Goal: Information Seeking & Learning: Learn about a topic

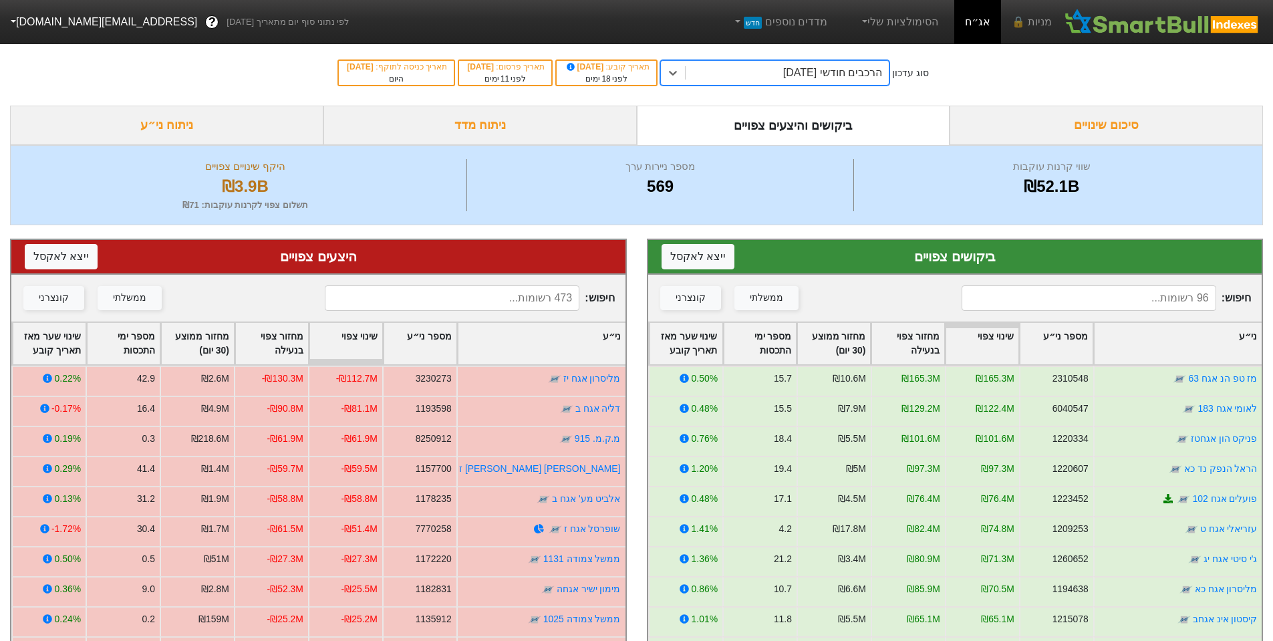
click at [197, 126] on div "ניתוח ני״ע" at bounding box center [166, 125] width 313 height 39
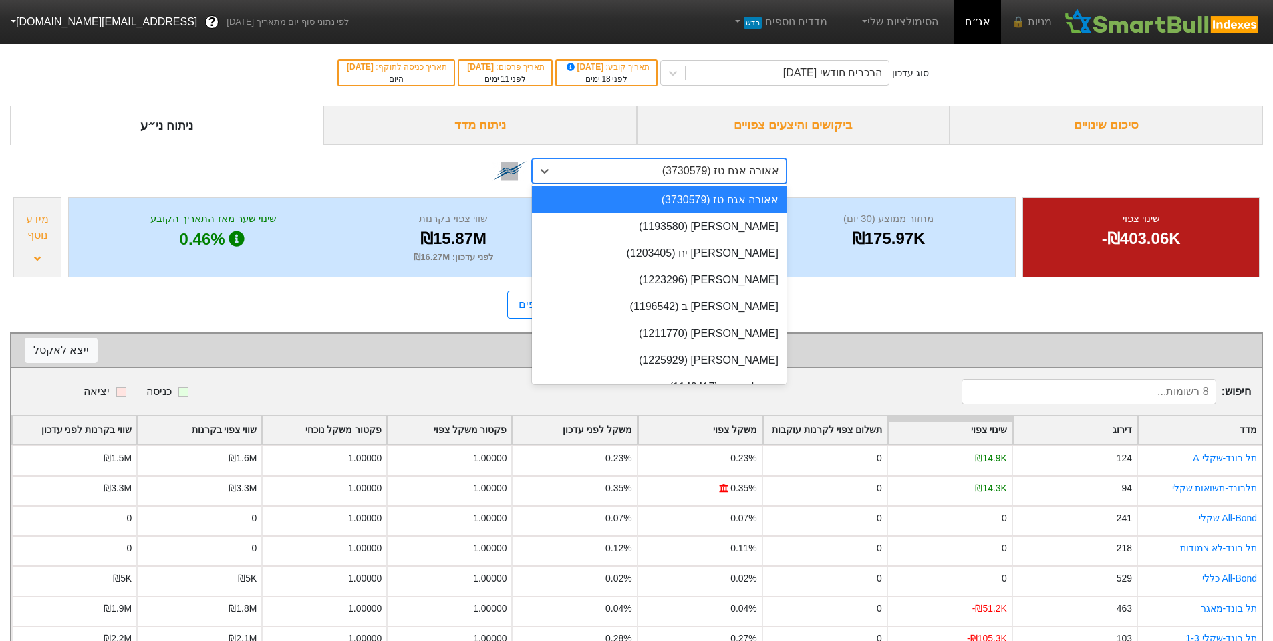
click at [734, 172] on div "אאורה אגח טז (3730579)" at bounding box center [720, 171] width 117 height 16
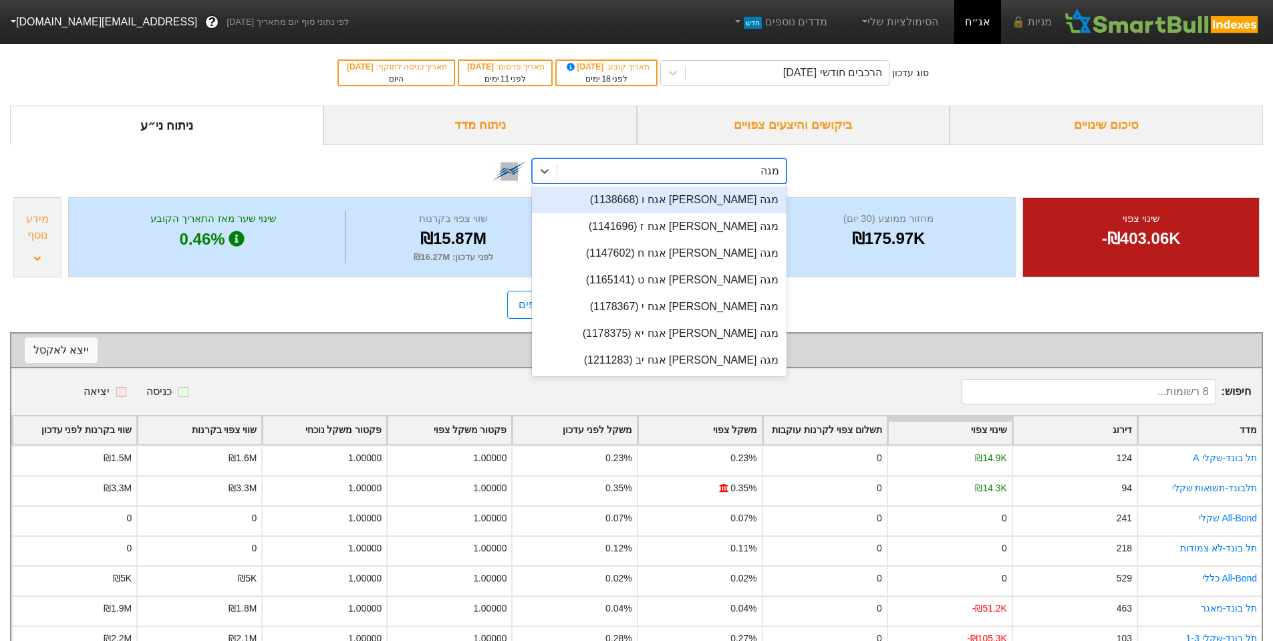
type input "מגה או"
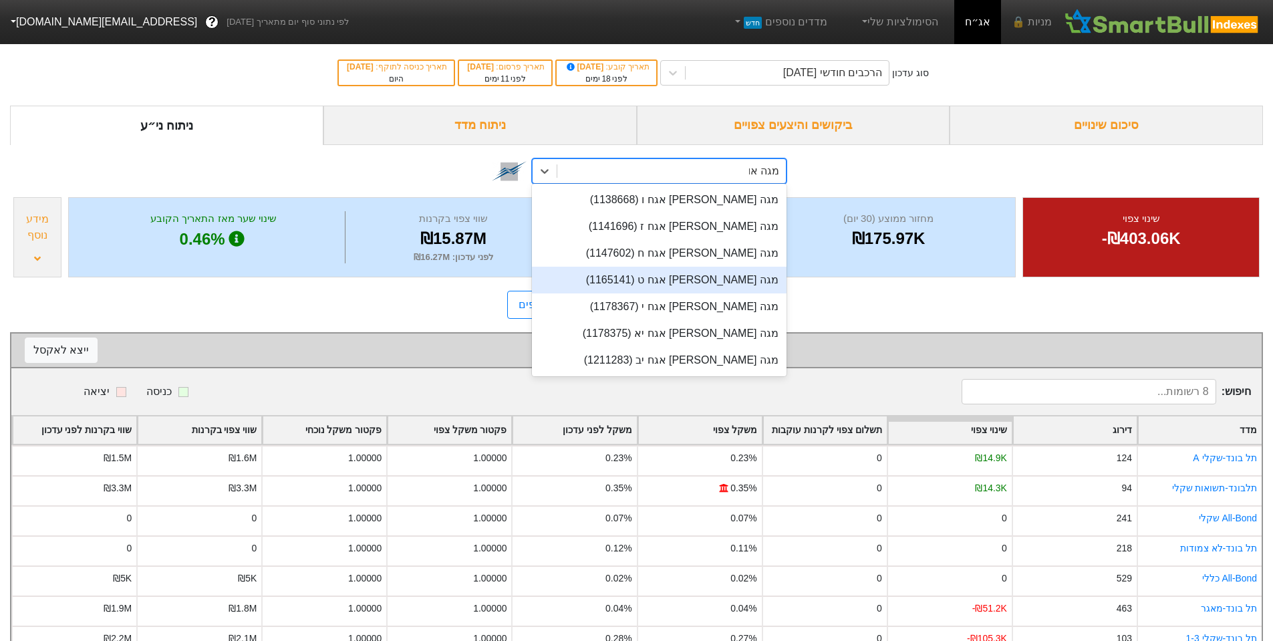
click at [738, 275] on div "מגה [PERSON_NAME] אגח ט (1165141)" at bounding box center [659, 280] width 255 height 27
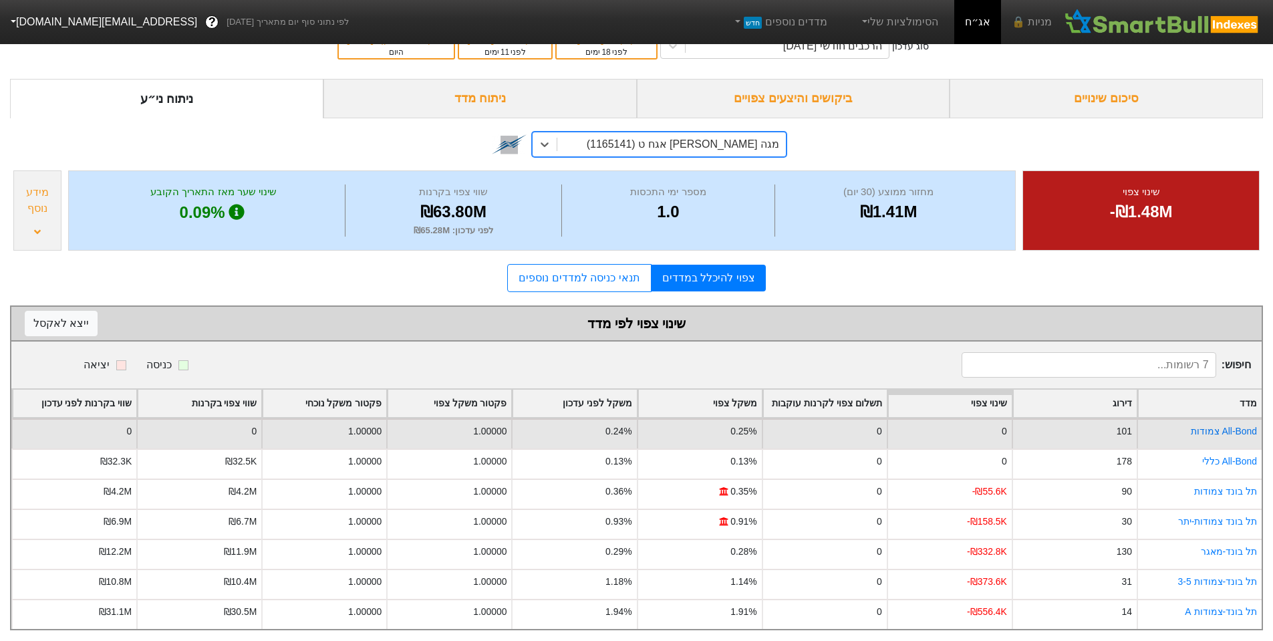
scroll to position [39, 0]
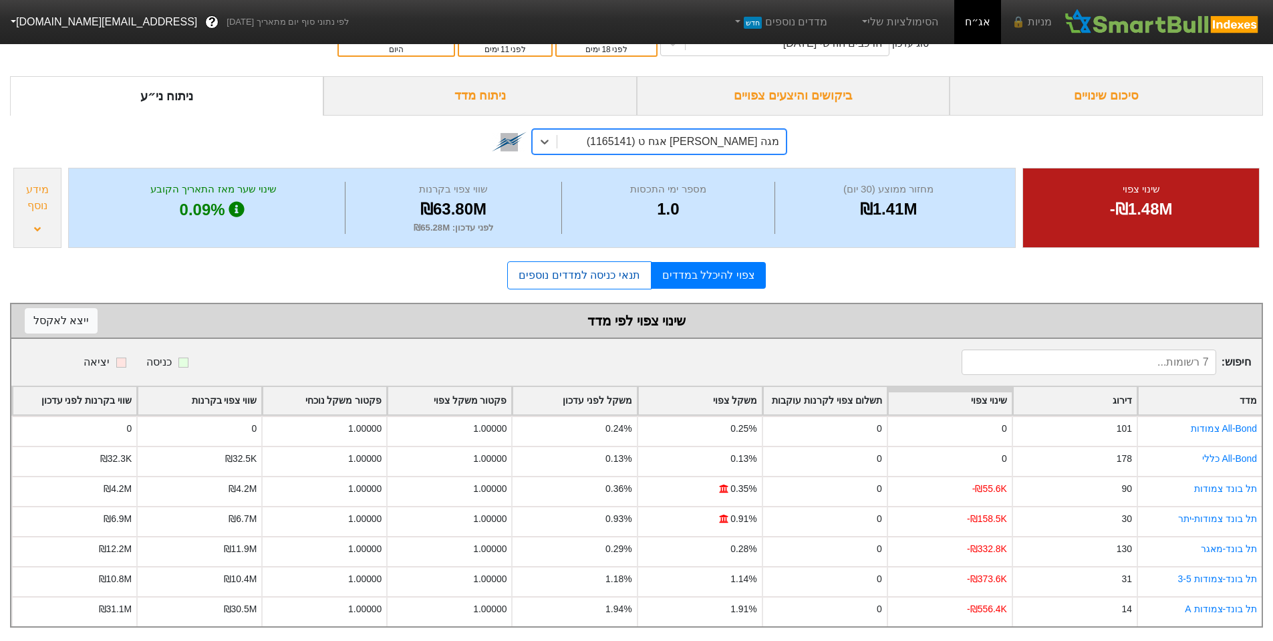
click at [571, 275] on link "תנאי כניסה למדדים נוספים" at bounding box center [579, 275] width 144 height 28
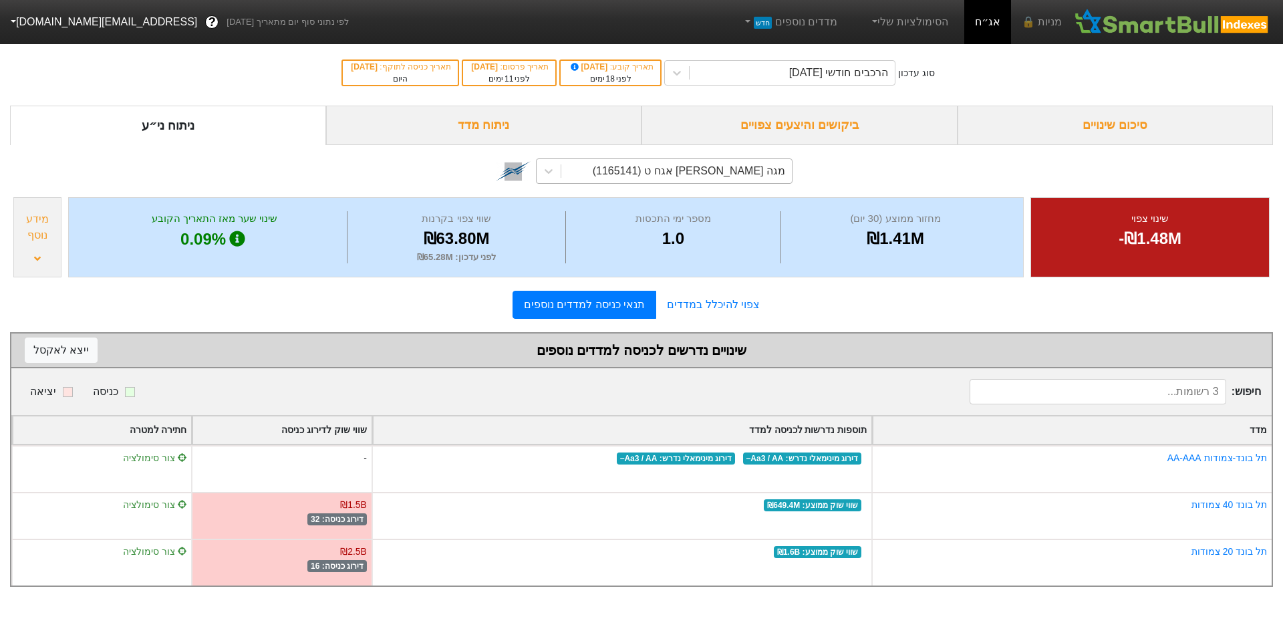
click at [1068, 132] on div "סיכום שינויים" at bounding box center [1116, 125] width 316 height 39
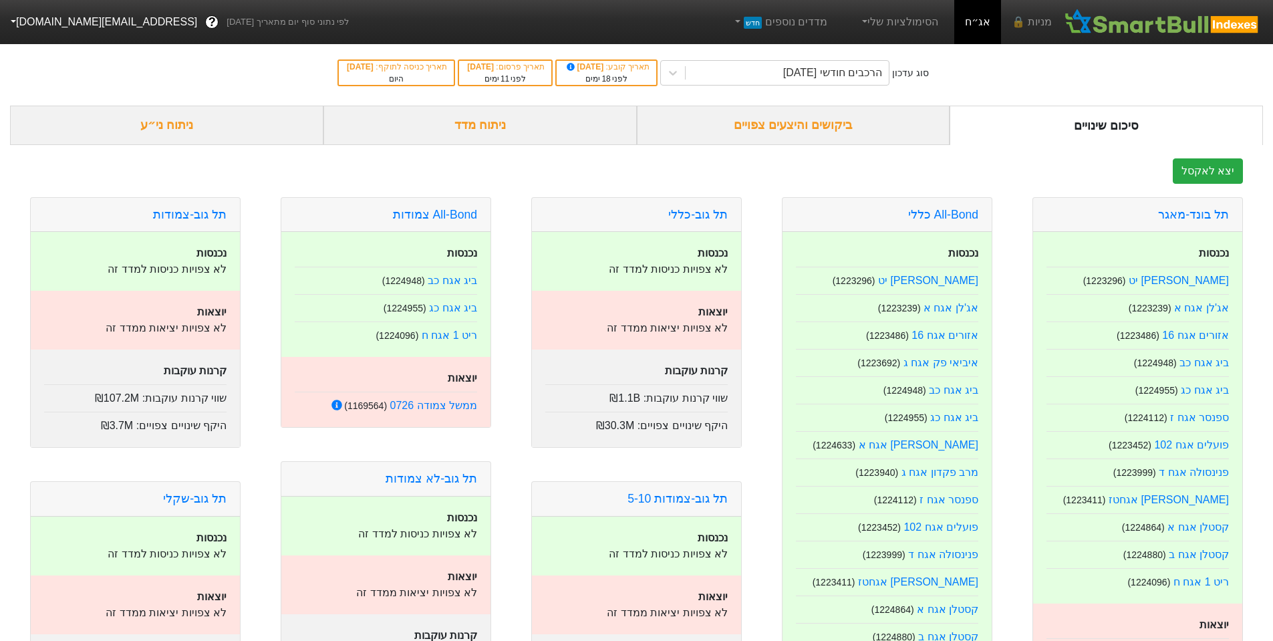
click at [800, 130] on div "ביקושים והיצעים צפויים" at bounding box center [793, 125] width 313 height 39
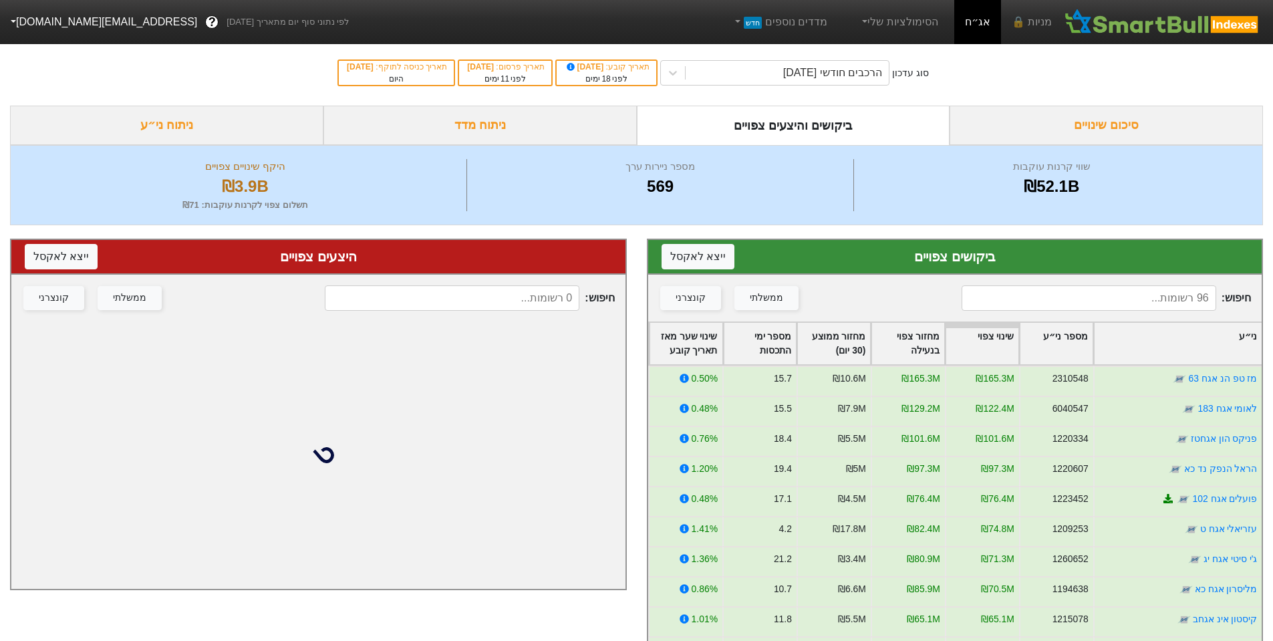
click at [1156, 290] on input at bounding box center [1089, 297] width 255 height 25
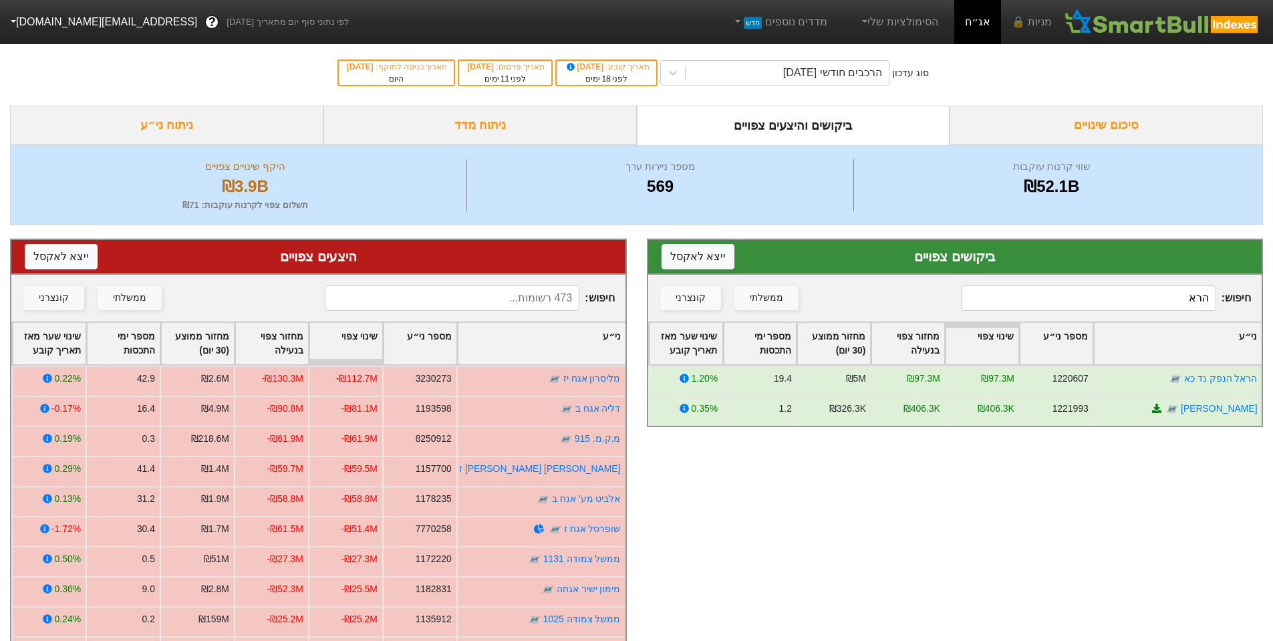
type input "[PERSON_NAME]"
drag, startPoint x: 1142, startPoint y: 299, endPoint x: 1283, endPoint y: 301, distance: 141.1
click at [1273, 301] on html "מניות 🔒 אג״ח הסימולציות שלי מדדים נוספים חדש לפי נתוני סוף יום מתאריך [DATE] ? …" at bounding box center [636, 424] width 1273 height 848
click at [511, 311] on input at bounding box center [452, 297] width 255 height 25
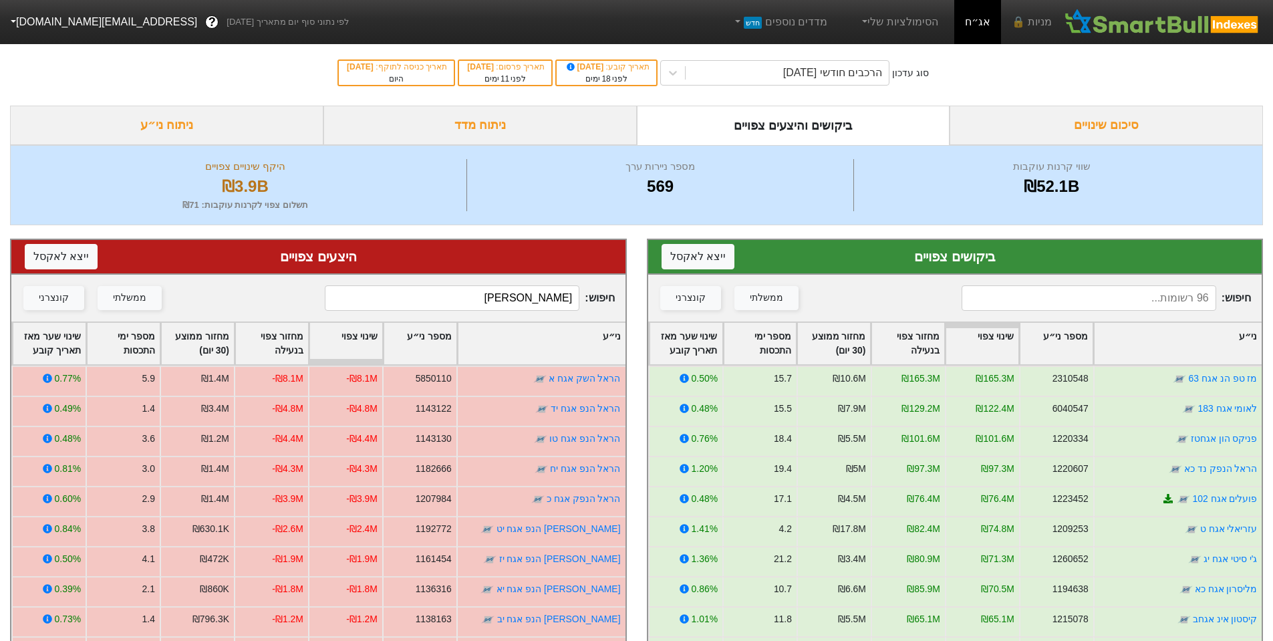
type input "[PERSON_NAME]"
click at [850, 71] on div "הרכבים חודשי [DATE]" at bounding box center [832, 73] width 99 height 16
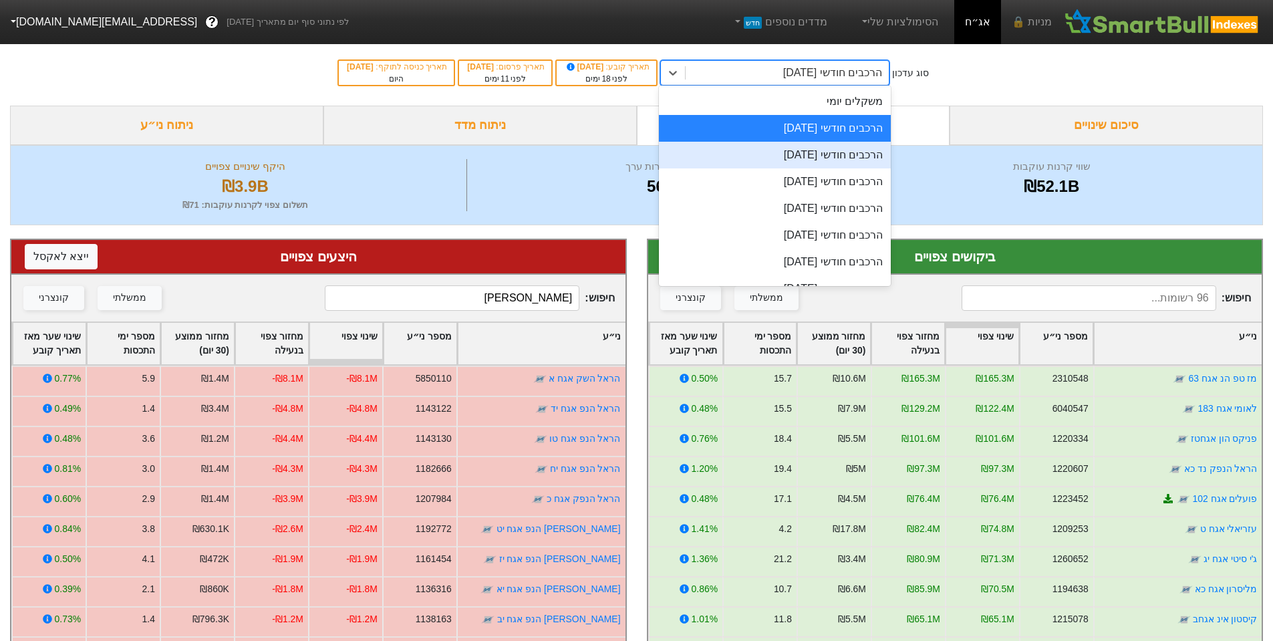
click at [862, 149] on div "הרכבים חודשי [DATE]" at bounding box center [775, 155] width 232 height 27
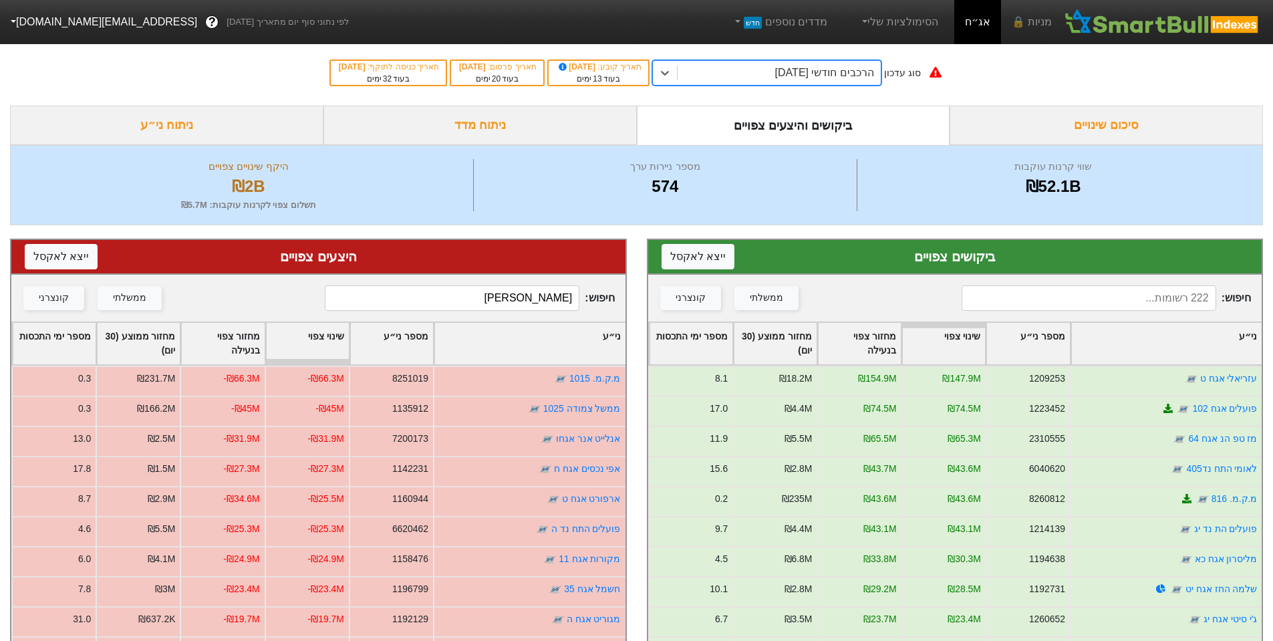
click at [1173, 302] on input at bounding box center [1089, 297] width 255 height 25
type input "קי"
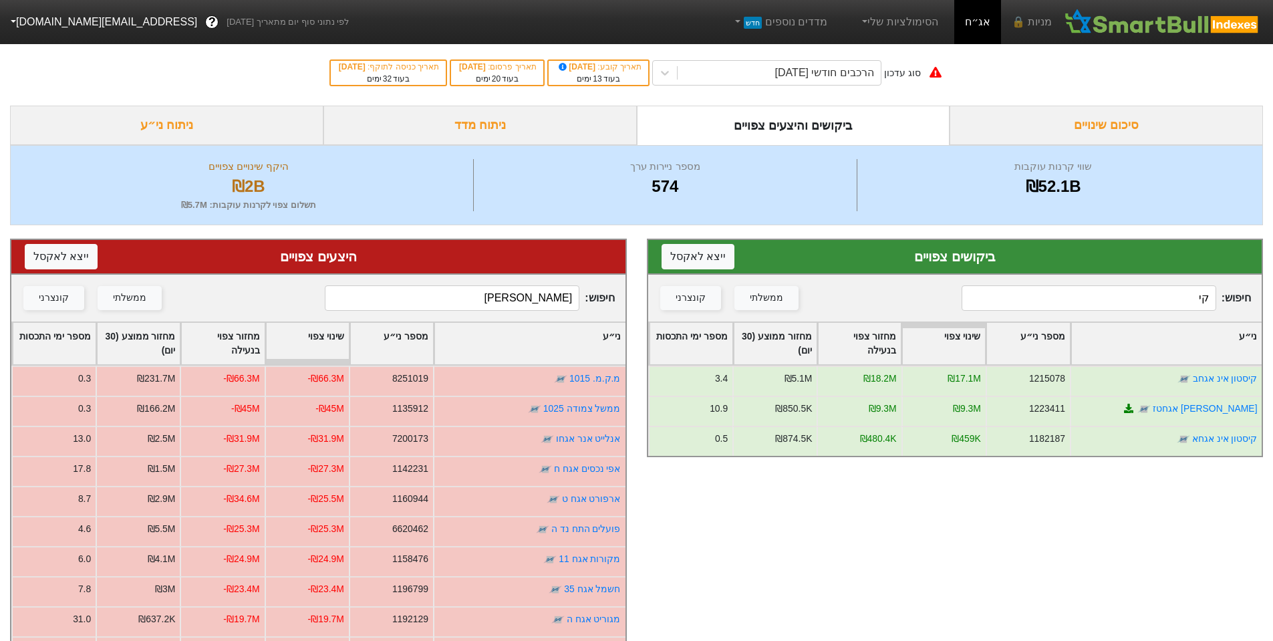
click at [1273, 294] on html "מניות 🔒 אג״ח הסימולציות שלי מדדים נוספים חדש לפי נתוני סוף יום מתאריך [DATE] ? …" at bounding box center [636, 424] width 1273 height 848
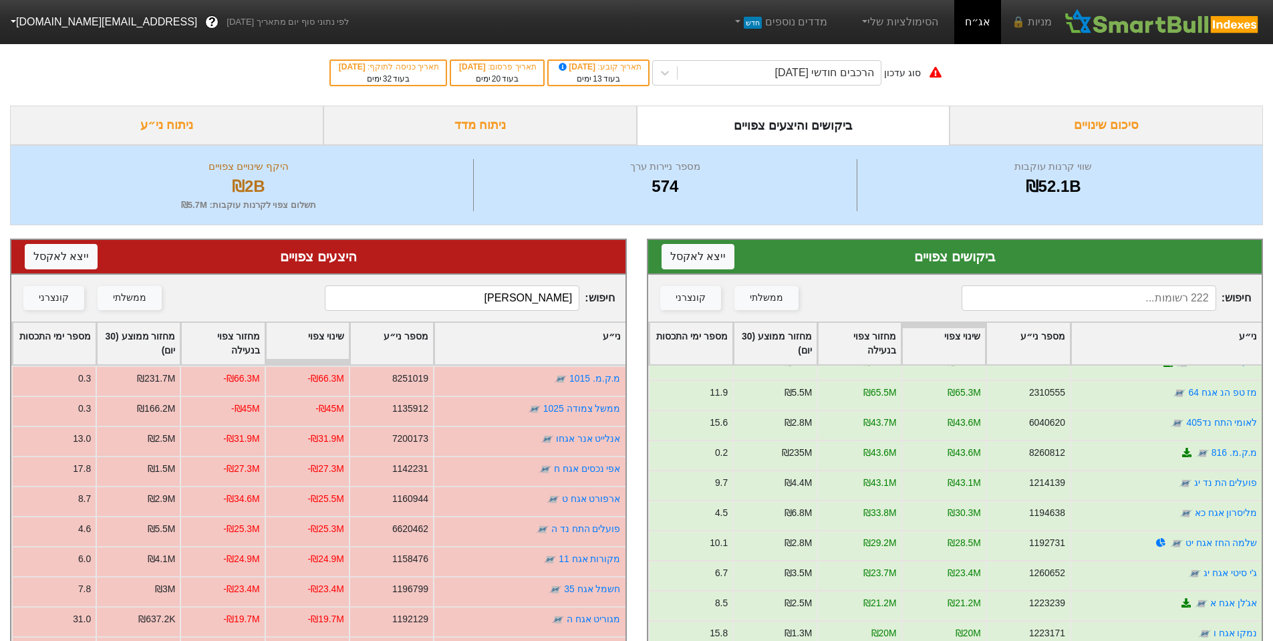
scroll to position [134, 0]
click at [1094, 124] on div "סיכום שינויים" at bounding box center [1106, 125] width 313 height 39
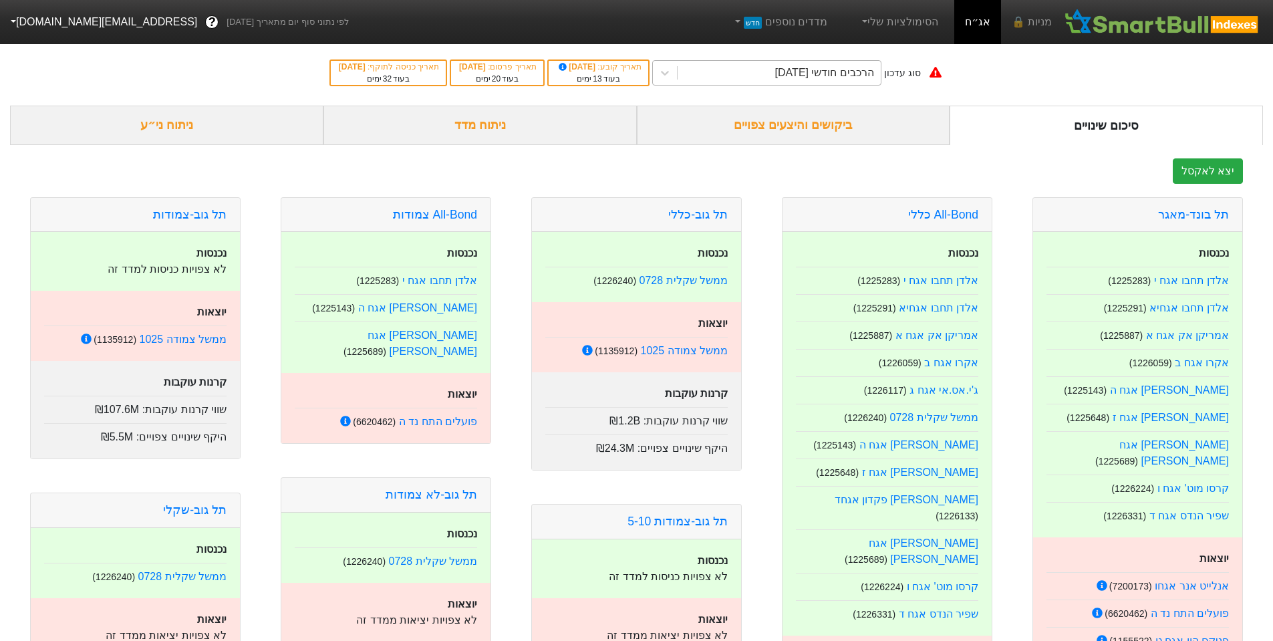
click at [831, 76] on div "הרכבים חודשי [DATE]" at bounding box center [824, 73] width 99 height 16
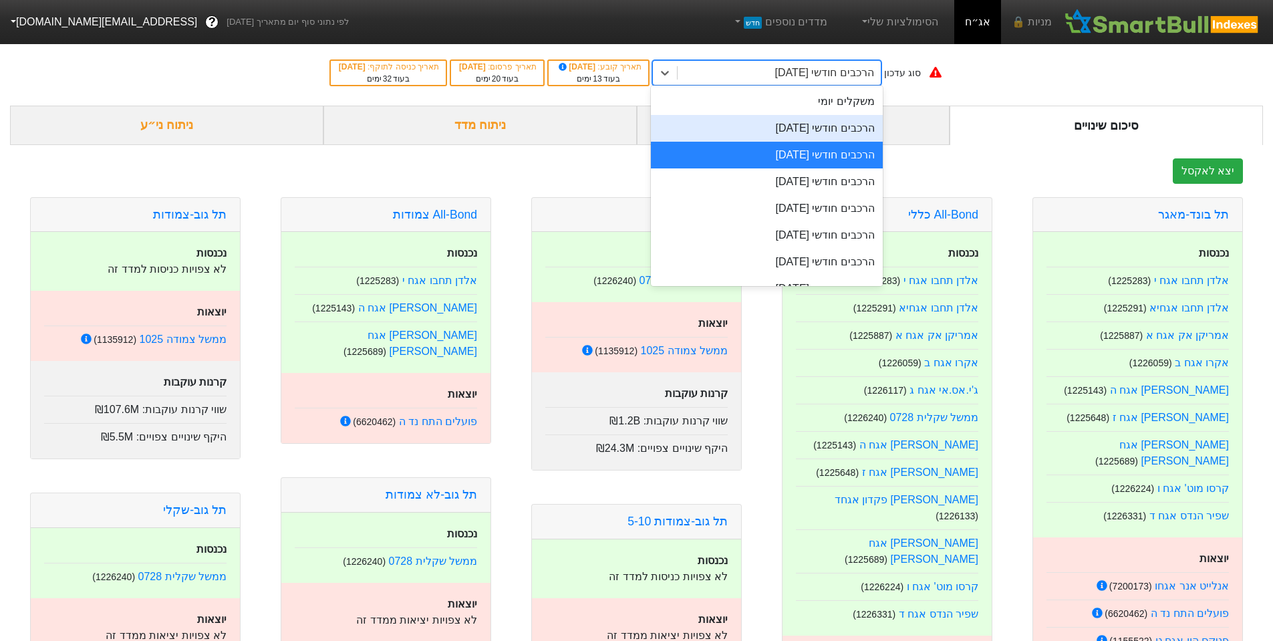
click at [836, 135] on div "הרכבים חודשי [DATE]" at bounding box center [767, 128] width 232 height 27
